Goal: Task Accomplishment & Management: Manage account settings

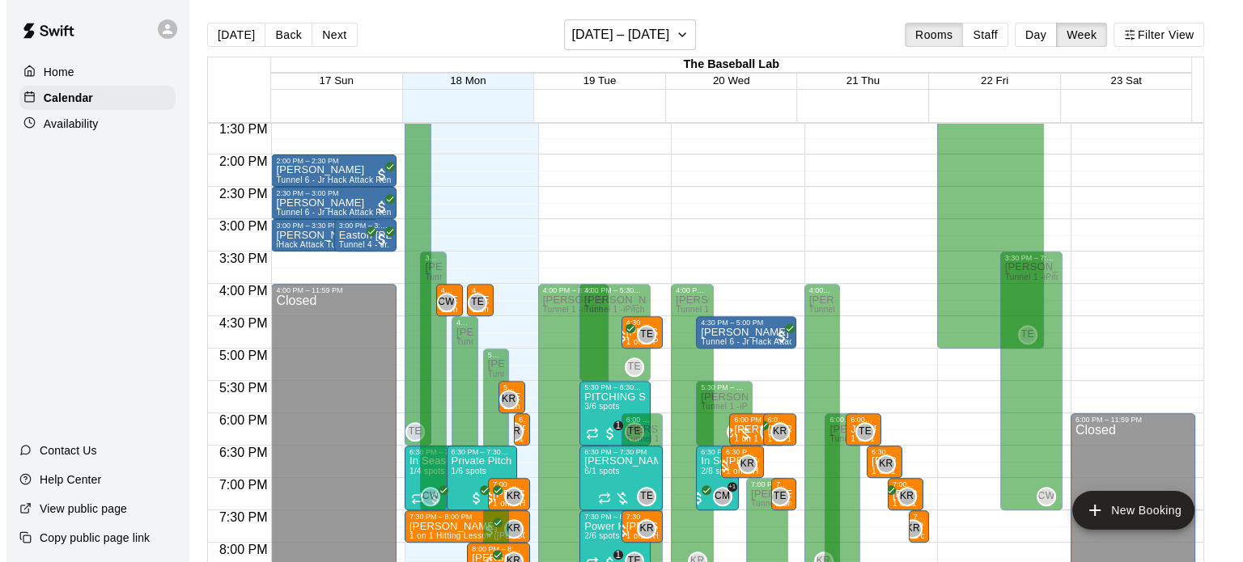
scroll to position [1011, 0]
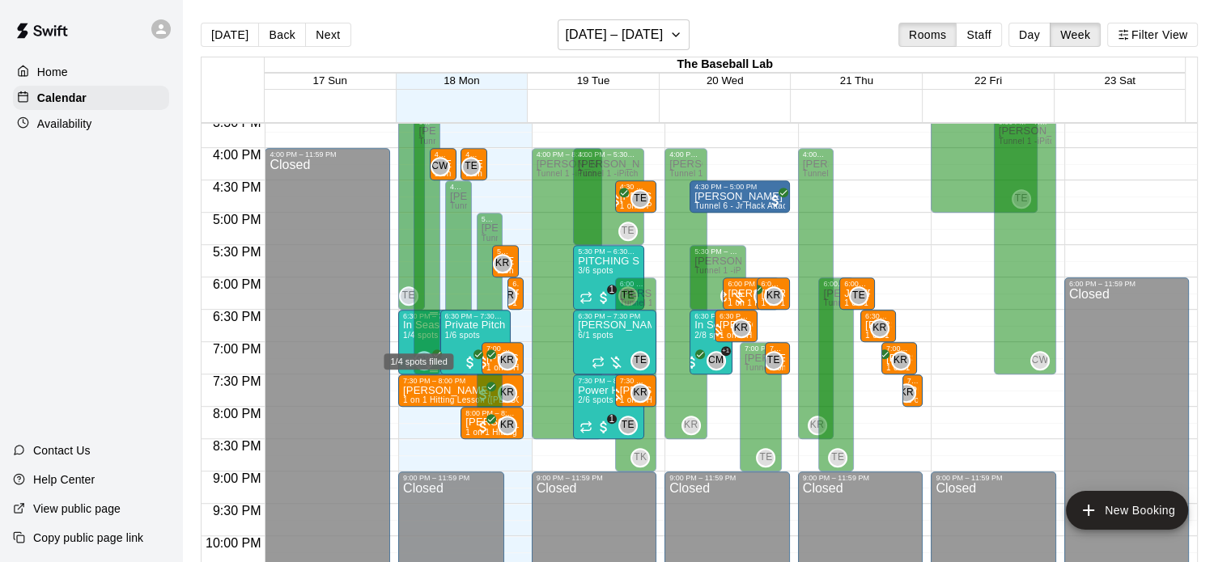
click at [405, 340] on span "1/4 spots" at bounding box center [421, 335] width 36 height 9
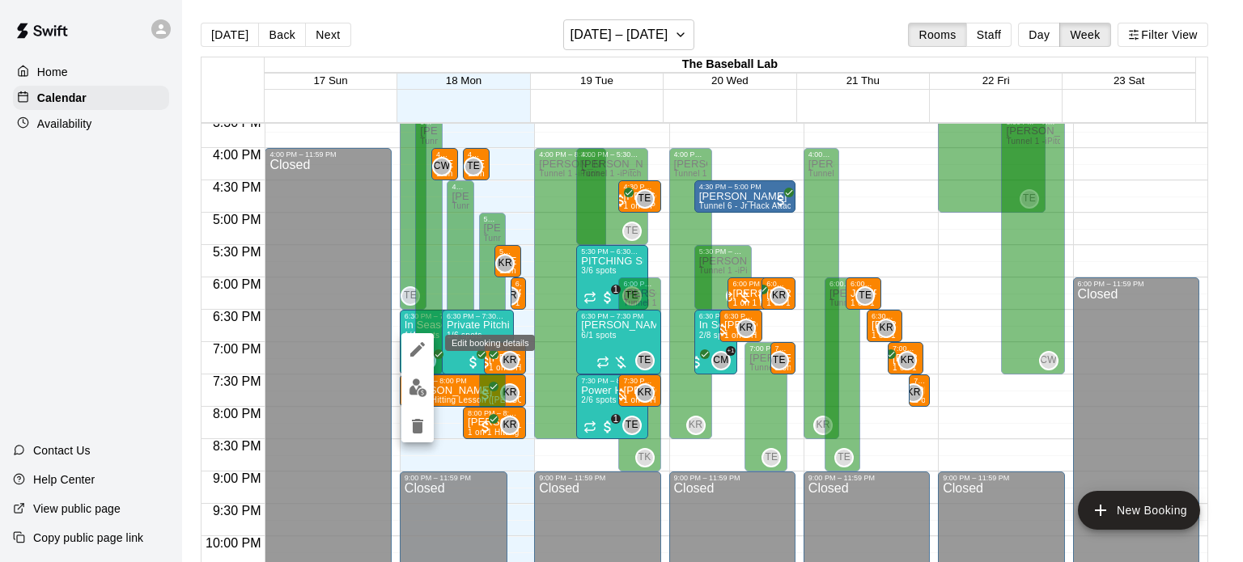
click at [421, 354] on div "1/4 spots filled" at bounding box center [418, 358] width 53 height 9
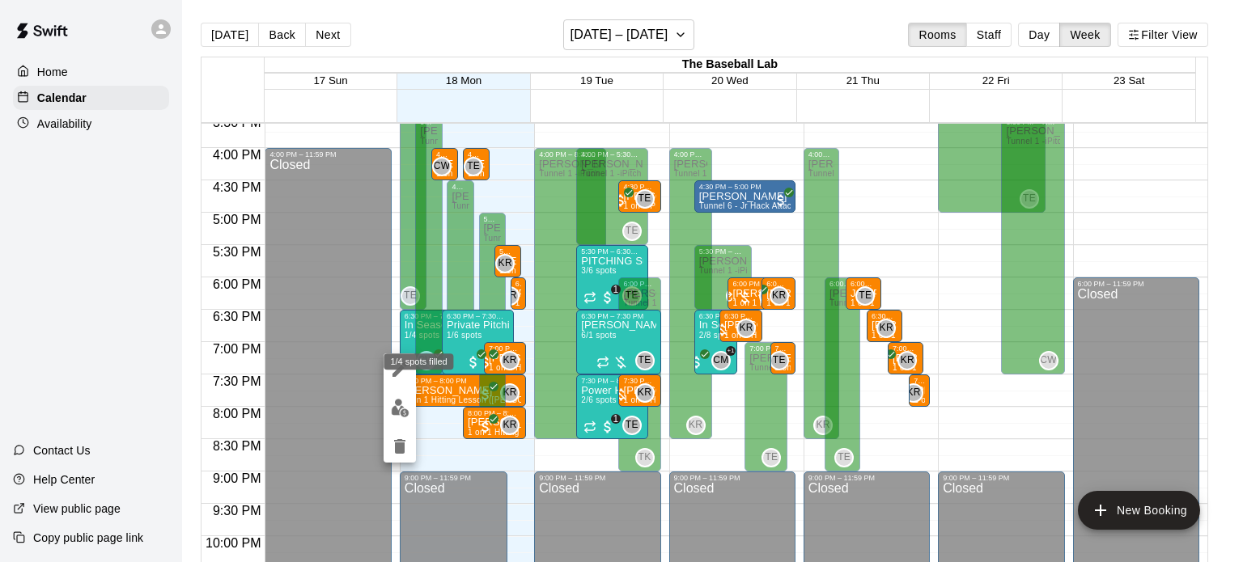
click at [389, 371] on div "1/4 spots filled" at bounding box center [418, 356] width 73 height 29
click at [327, 370] on div at bounding box center [621, 281] width 1243 height 562
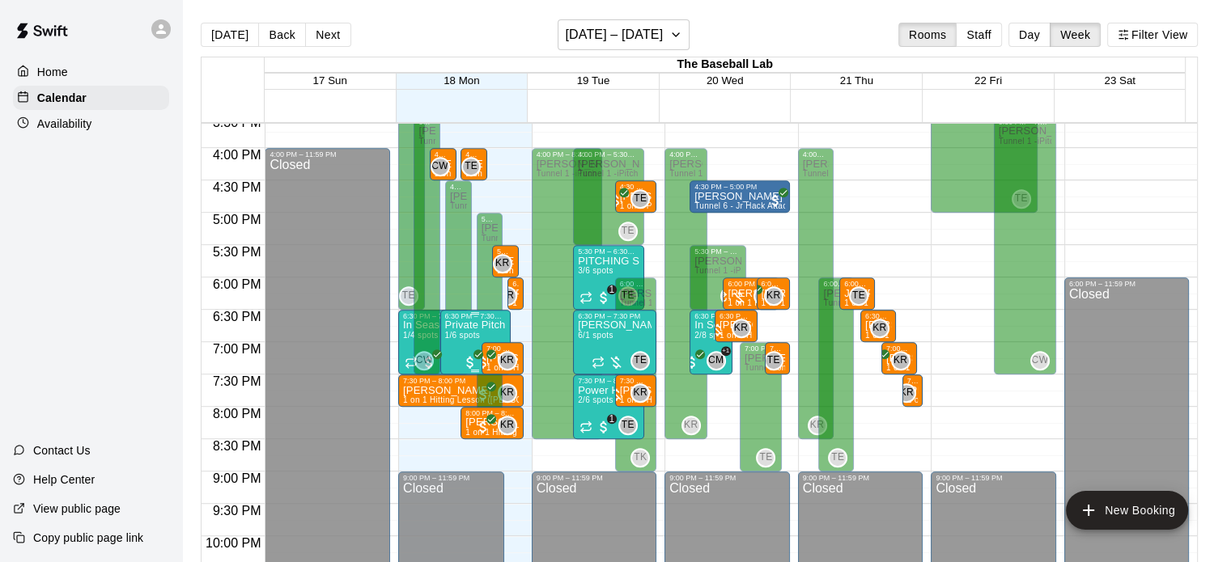
click at [460, 337] on span "1/6 spots" at bounding box center [463, 335] width 36 height 9
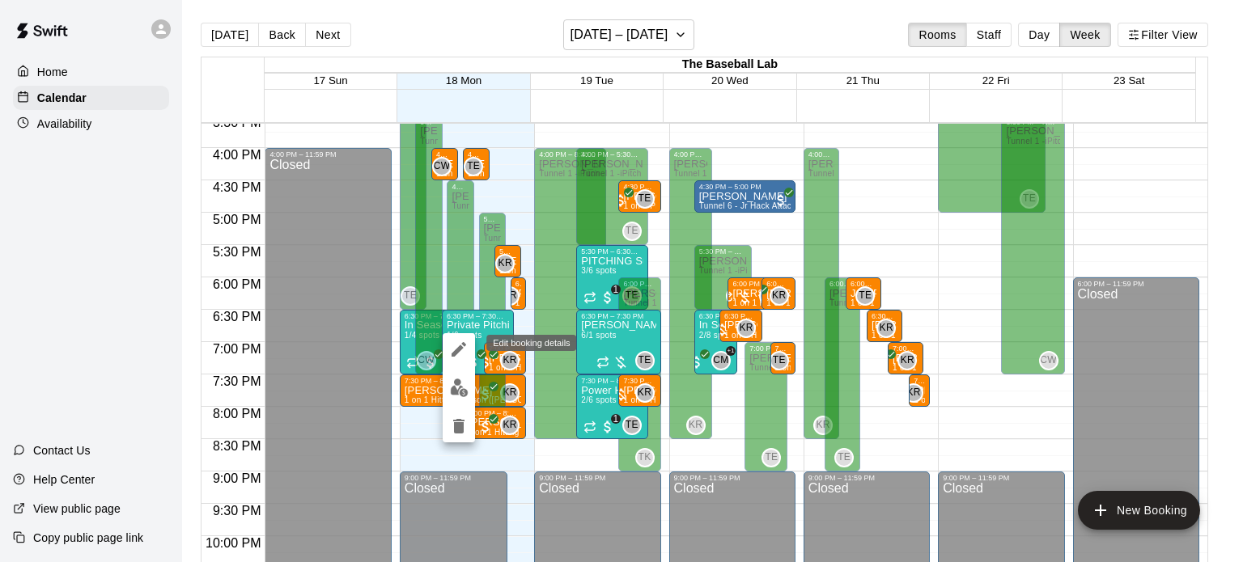
click at [458, 350] on icon "edit" at bounding box center [458, 349] width 15 height 15
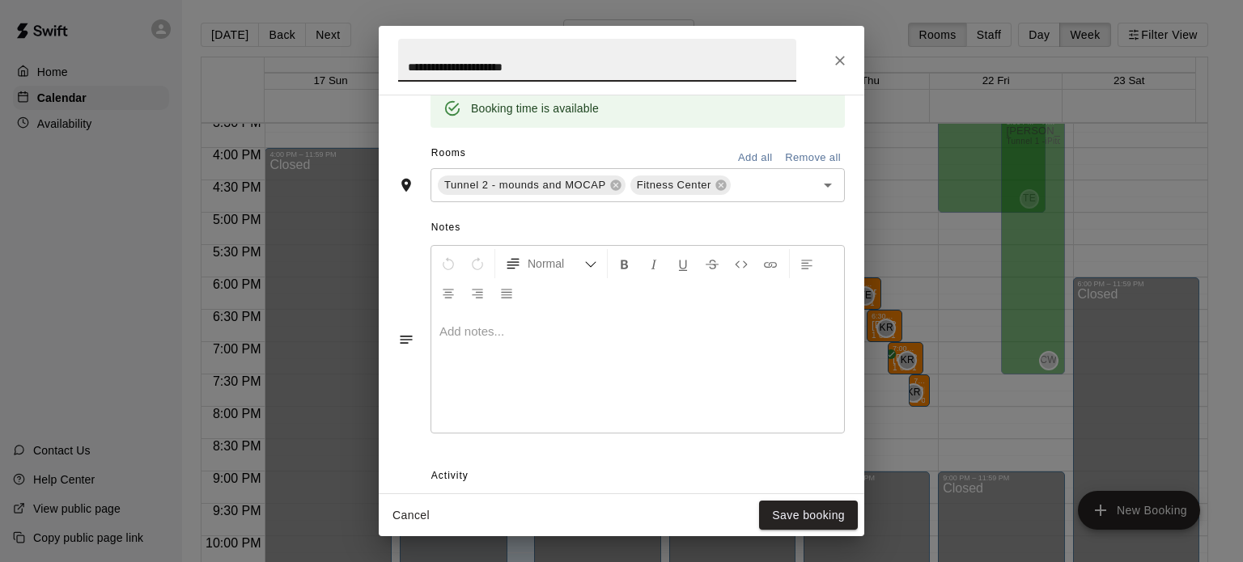
scroll to position [587, 0]
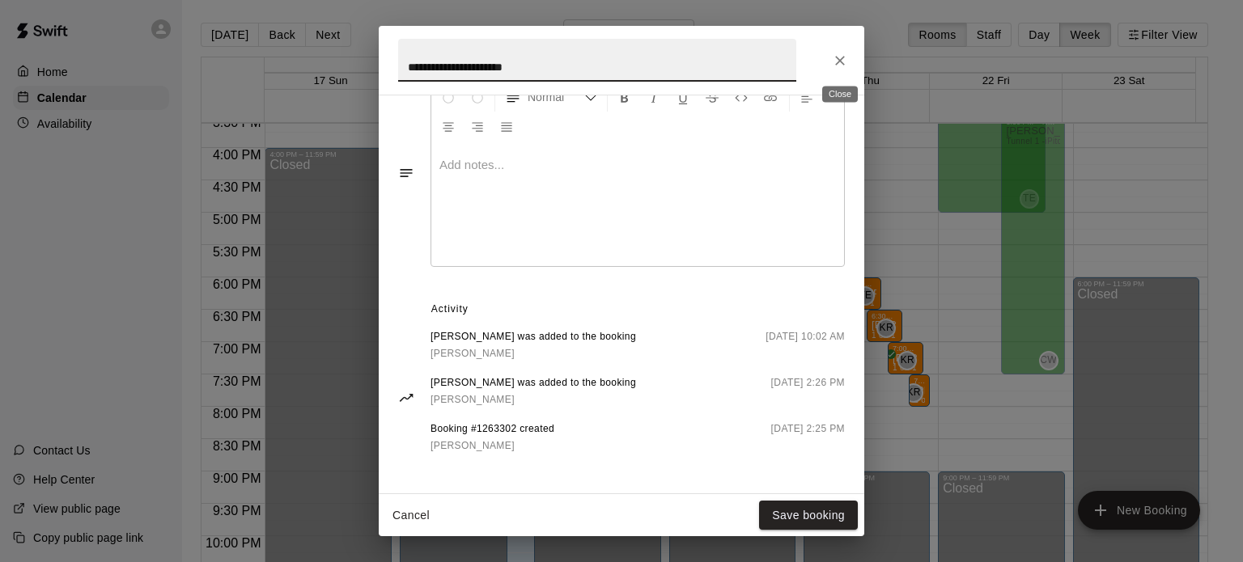
click at [841, 70] on button "Close" at bounding box center [839, 60] width 29 height 29
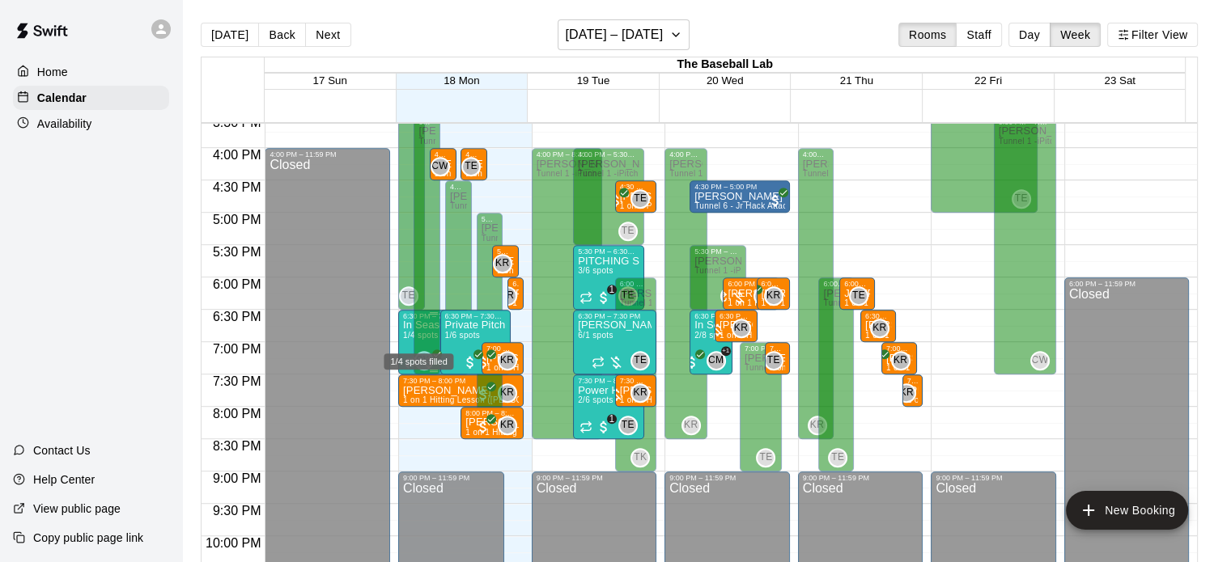
click at [403, 334] on span "1/4 spots" at bounding box center [421, 335] width 36 height 9
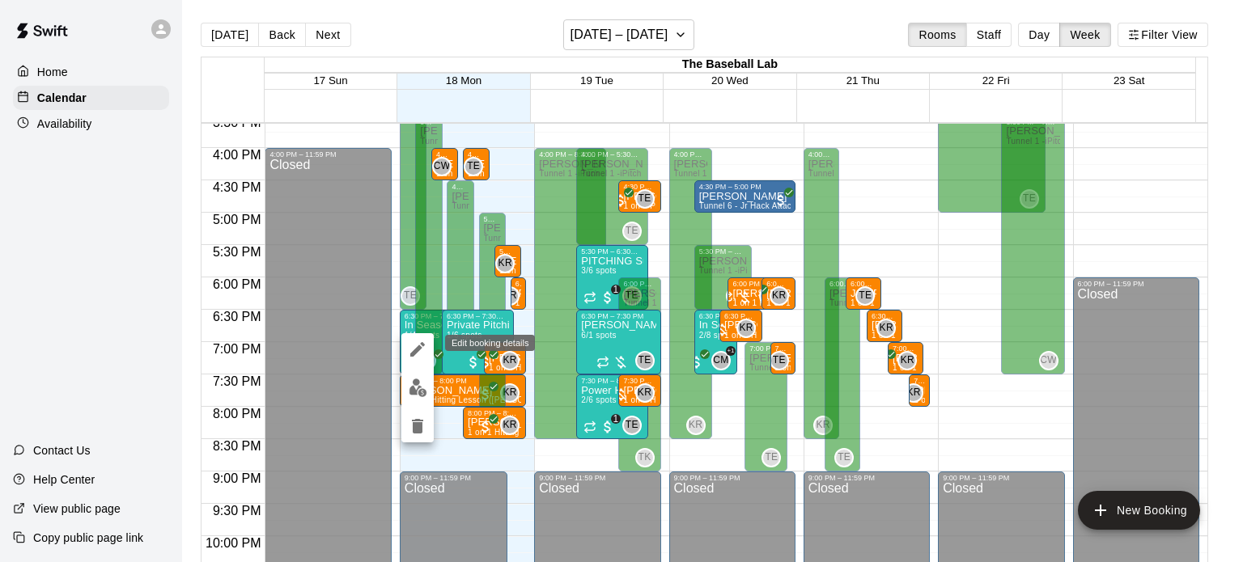
click at [412, 354] on icon "edit" at bounding box center [417, 349] width 15 height 15
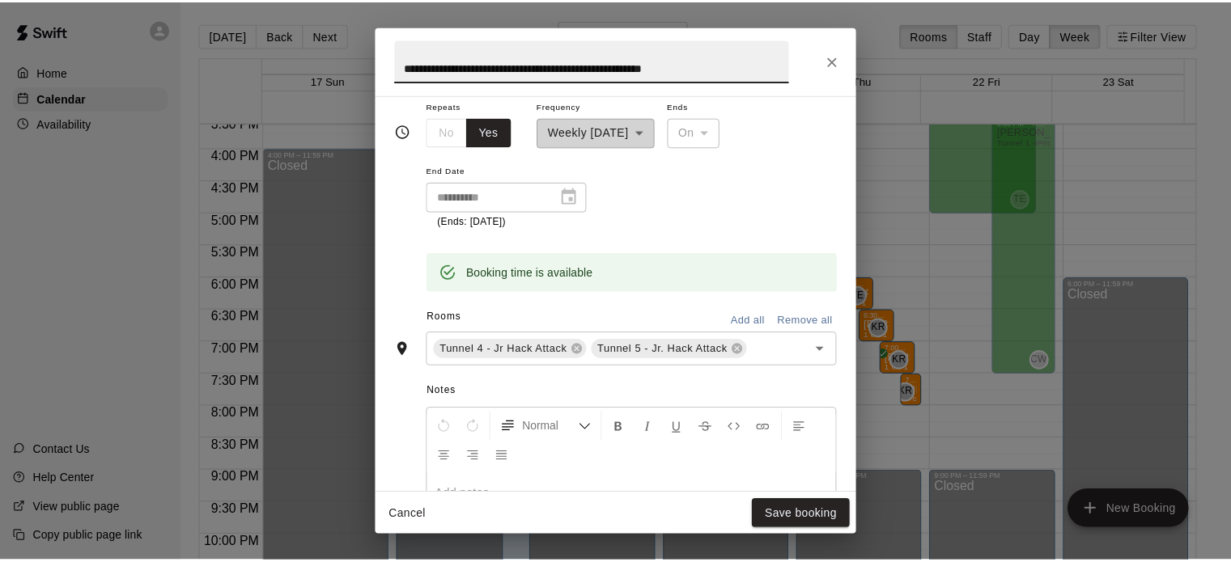
scroll to position [692, 0]
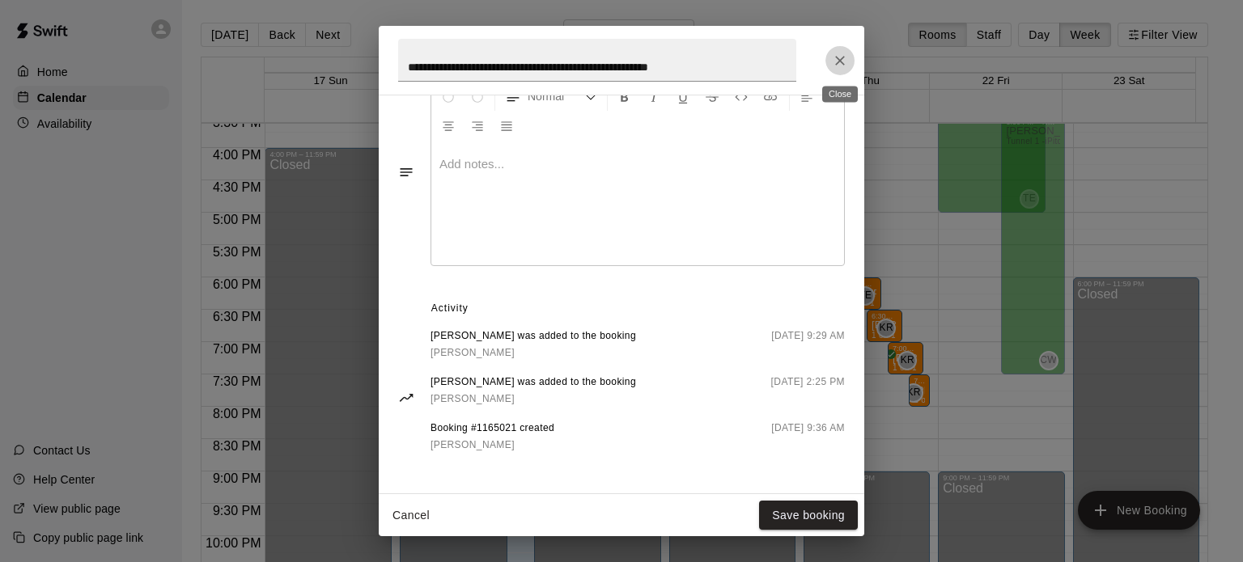
click at [833, 59] on icon "Close" at bounding box center [840, 61] width 16 height 16
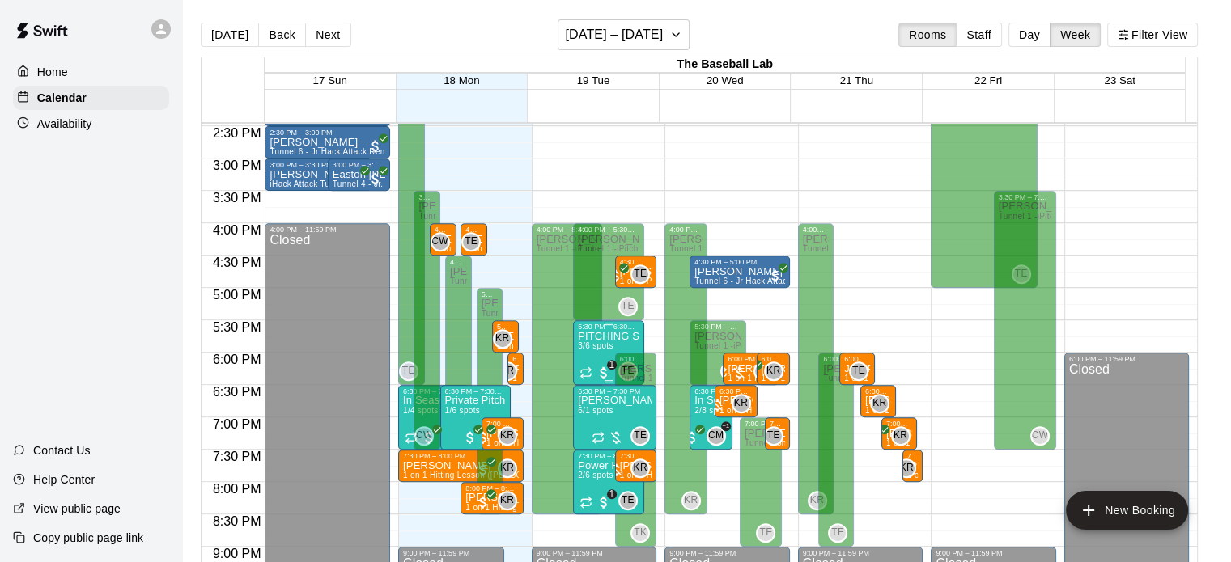
scroll to position [934, 0]
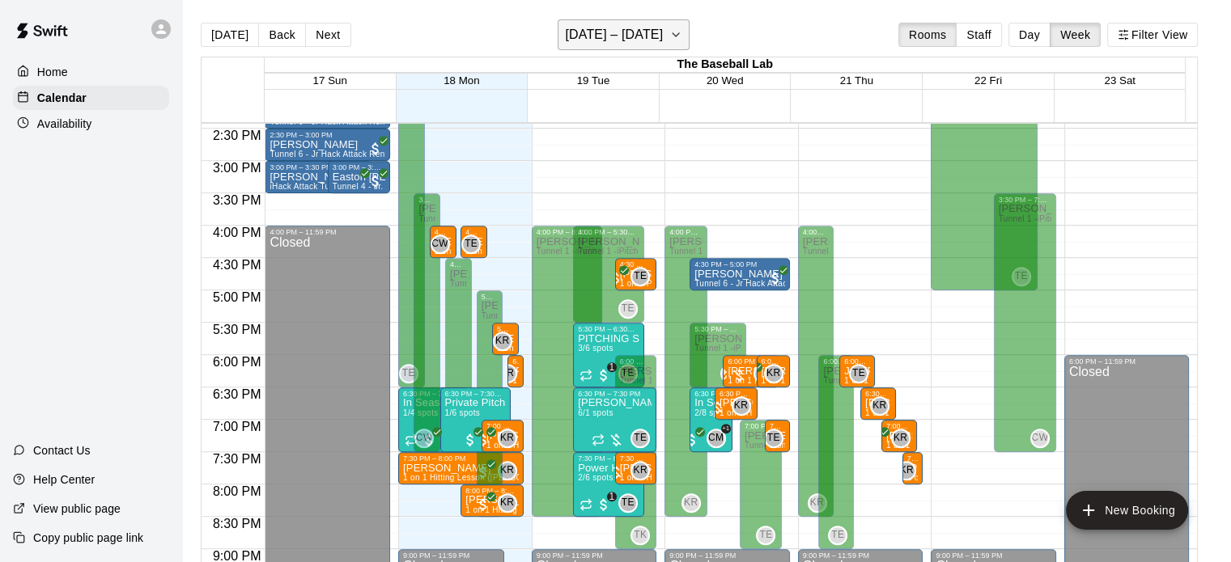
click at [637, 24] on h6 "[DATE] – [DATE]" at bounding box center [614, 34] width 98 height 23
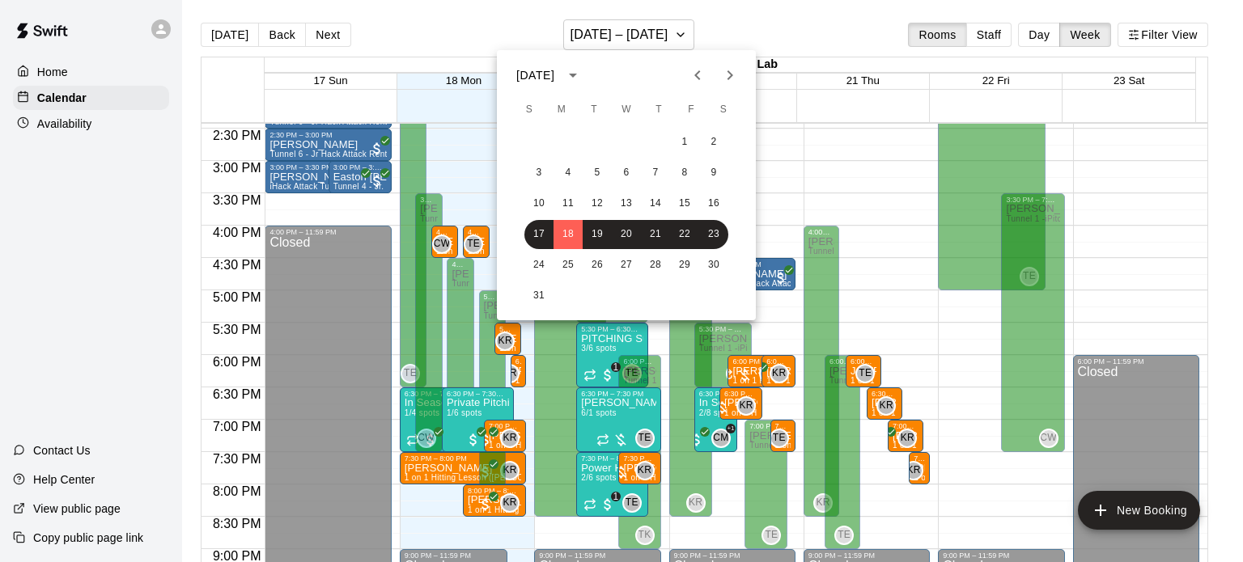
click at [583, 276] on div "24 25 26 27 28 29 30" at bounding box center [626, 265] width 259 height 29
click at [573, 268] on button "25" at bounding box center [567, 265] width 29 height 29
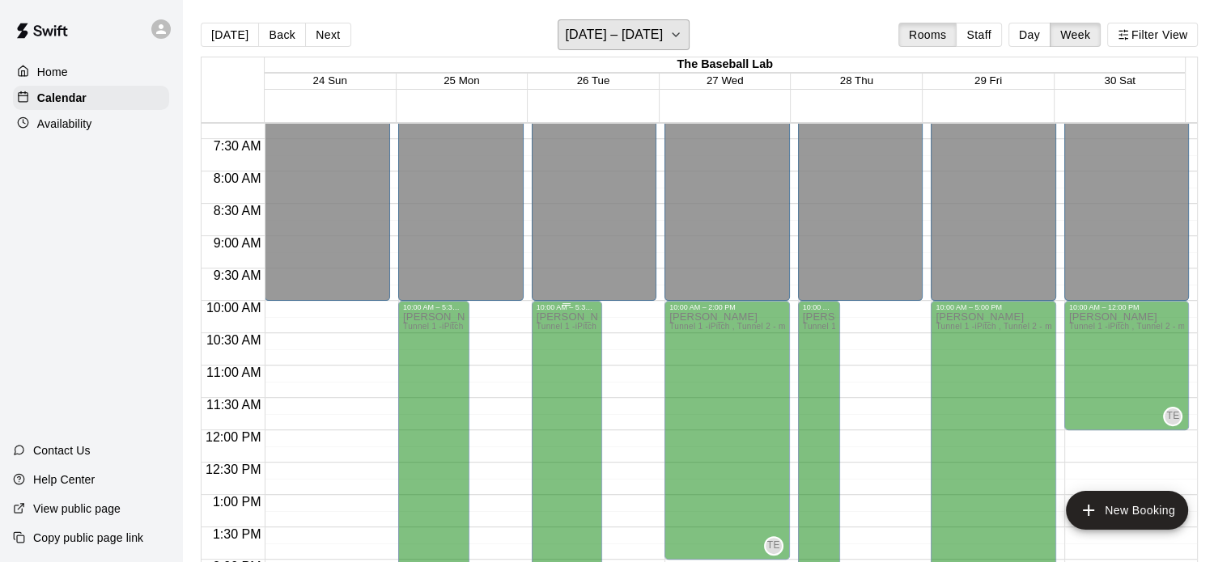
scroll to position [468, 0]
